Goal: Task Accomplishment & Management: Use online tool/utility

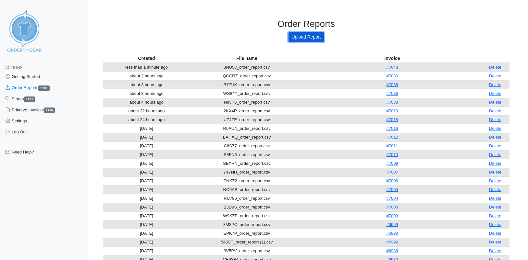
click at [311, 39] on link "Upload Report" at bounding box center [305, 37] width 35 height 10
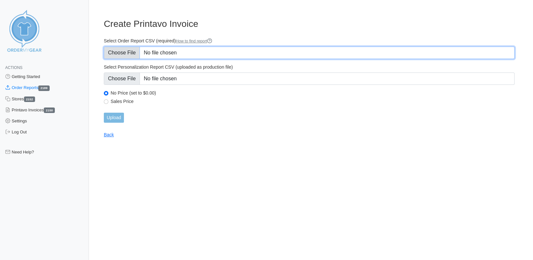
click at [129, 51] on input "Select Order Report CSV (required) How to find report" at bounding box center [309, 53] width 411 height 12
type input "C:\fakepath\6QSRT_order_report.csv"
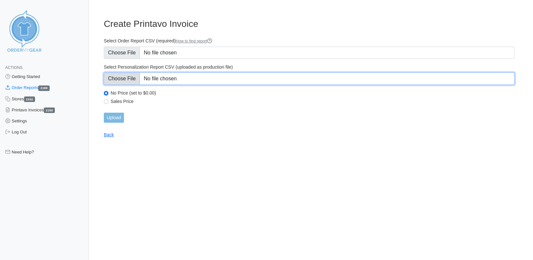
click at [120, 80] on input "Select Personalization Report CSV (uploaded as production file)" at bounding box center [309, 79] width 411 height 12
type input "C:\fakepath\6QSRT_personalization_report.csv"
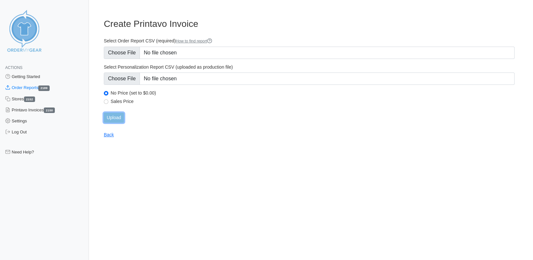
click at [114, 121] on input "Upload" at bounding box center [114, 118] width 20 height 10
